Goal: Information Seeking & Learning: Understand process/instructions

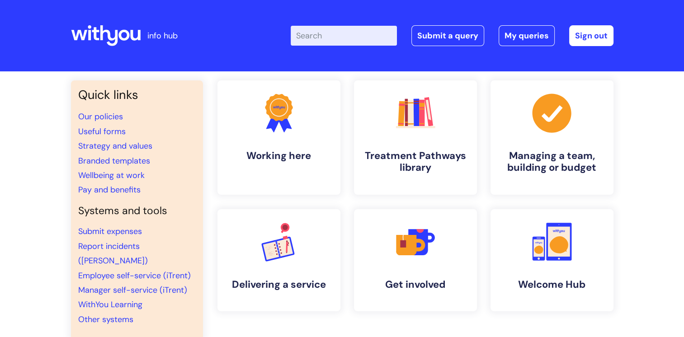
click at [354, 33] on input "Enter your search term here..." at bounding box center [344, 36] width 106 height 20
type input "flexible"
click button "Search" at bounding box center [0, 0] width 0 height 0
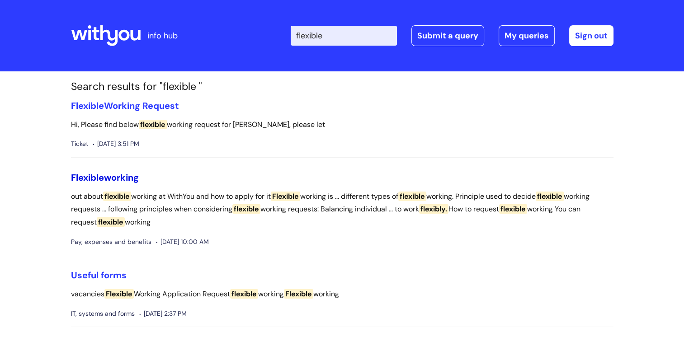
click at [94, 177] on span "Flexible" at bounding box center [87, 178] width 33 height 12
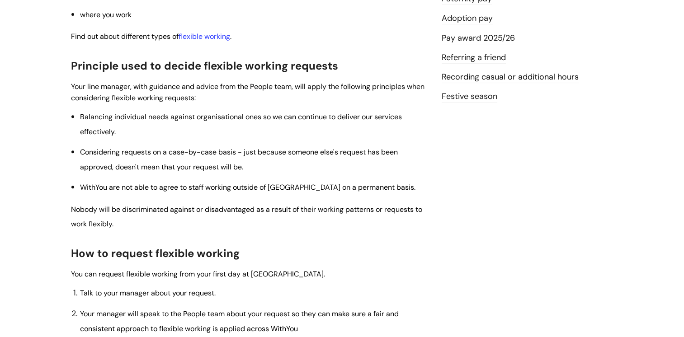
scroll to position [458, 0]
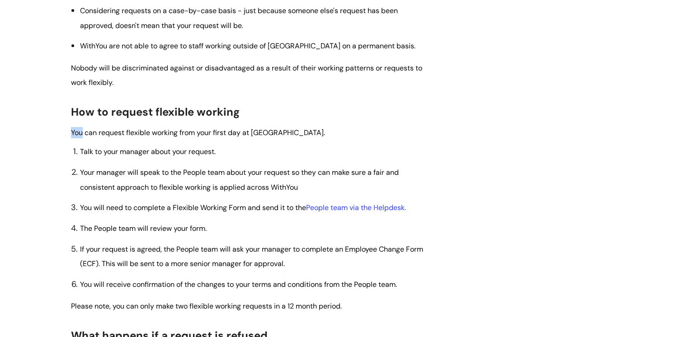
drag, startPoint x: 73, startPoint y: 131, endPoint x: 81, endPoint y: 133, distance: 8.9
click at [81, 133] on span "You can request flexible working from your first day at WithYou." at bounding box center [198, 132] width 254 height 9
drag, startPoint x: 81, startPoint y: 133, endPoint x: 75, endPoint y: 113, distance: 20.7
click at [75, 113] on span "How to request flexible working" at bounding box center [155, 112] width 169 height 14
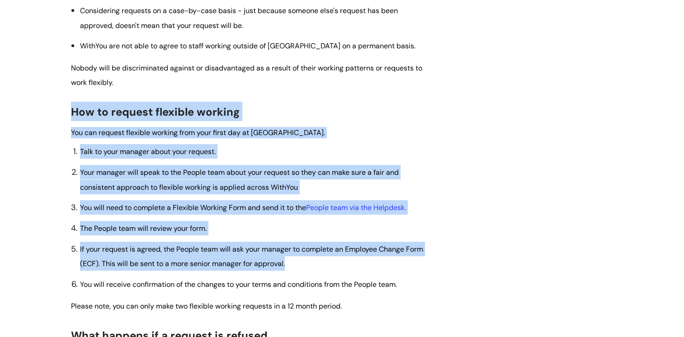
drag, startPoint x: 68, startPoint y: 107, endPoint x: 369, endPoint y: 262, distance: 338.7
click at [369, 262] on div "Flexible working Modified on: Mon, 30 Jun, 2025 at 2:16 PM Use this when if You…" at bounding box center [249, 174] width 371 height 1039
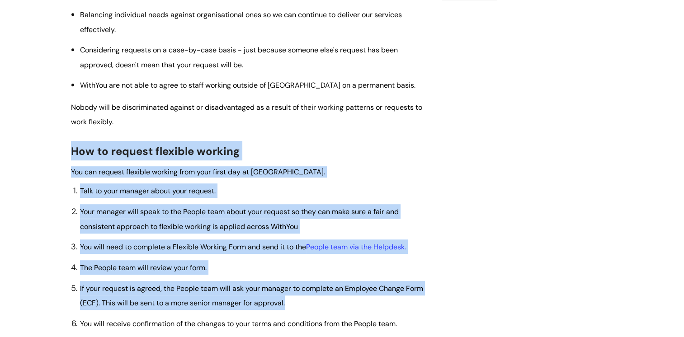
scroll to position [464, 0]
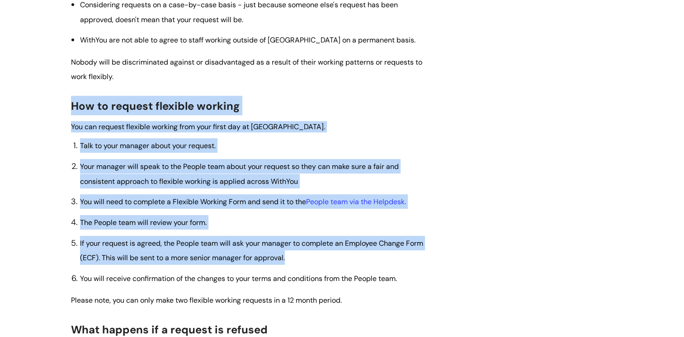
click at [81, 164] on span "Your manager will speak to the People team about your request so they can make …" at bounding box center [239, 174] width 319 height 24
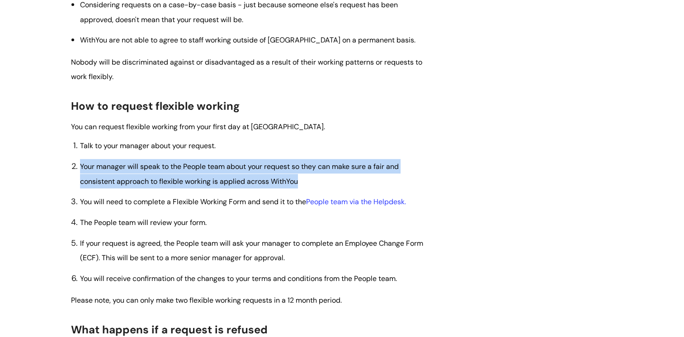
drag, startPoint x: 80, startPoint y: 168, endPoint x: 308, endPoint y: 180, distance: 229.1
click at [308, 180] on li "Your manager will speak to the People team about your request so they can make …" at bounding box center [254, 173] width 348 height 29
